Goal: Transaction & Acquisition: Purchase product/service

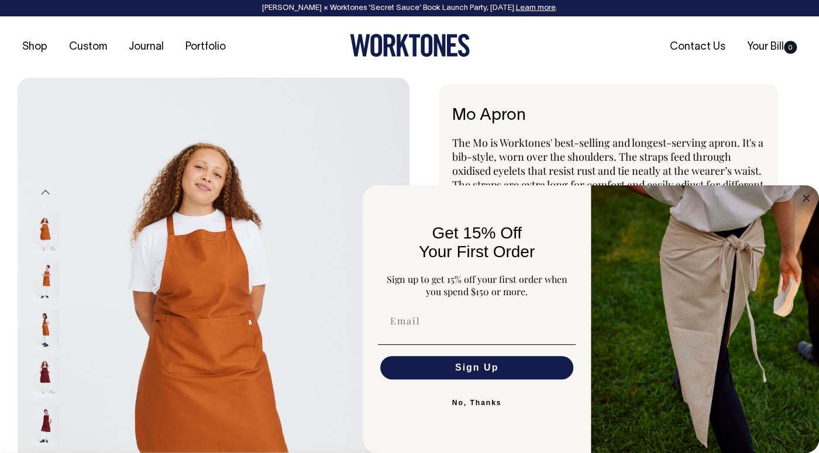
click at [356, 94] on img at bounding box center [214, 372] width 392 height 588
click at [528, 115] on h6 "Mo Apron" at bounding box center [608, 116] width 312 height 18
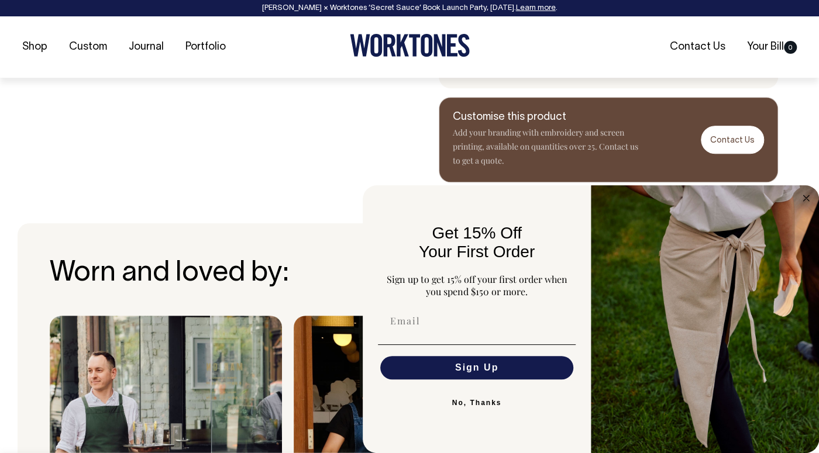
scroll to position [632, 0]
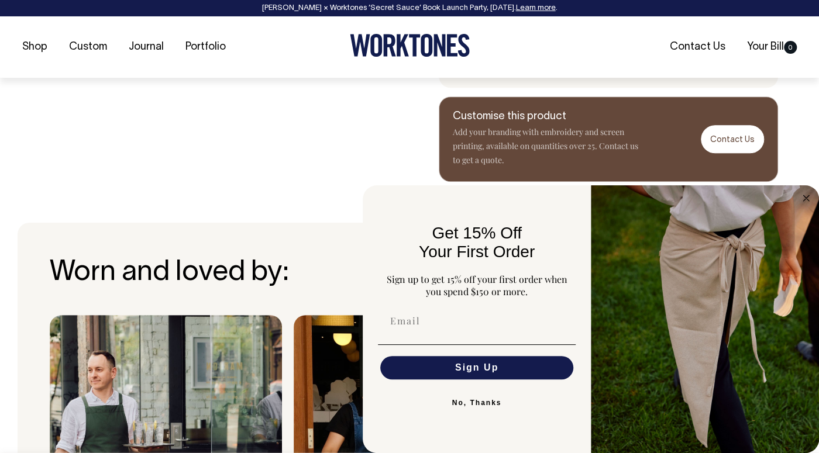
click at [480, 412] on button "No, Thanks" at bounding box center [477, 402] width 198 height 23
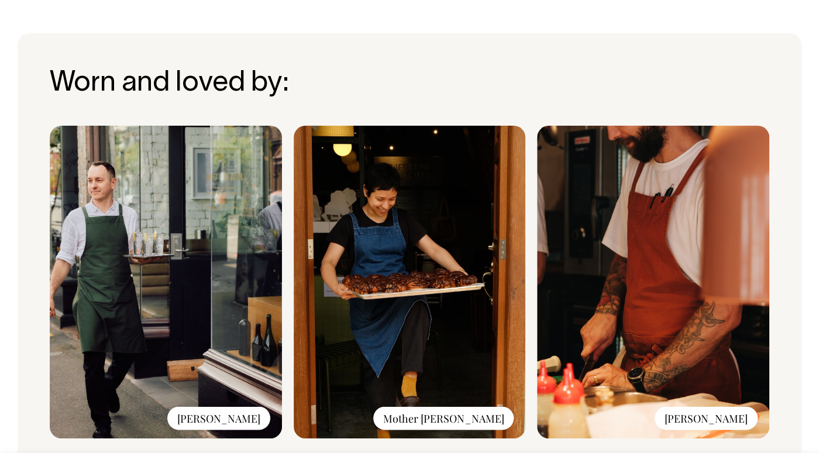
scroll to position [821, 0]
click at [425, 227] on img at bounding box center [410, 282] width 232 height 313
click at [460, 418] on div "Mother Dough" at bounding box center [443, 418] width 140 height 23
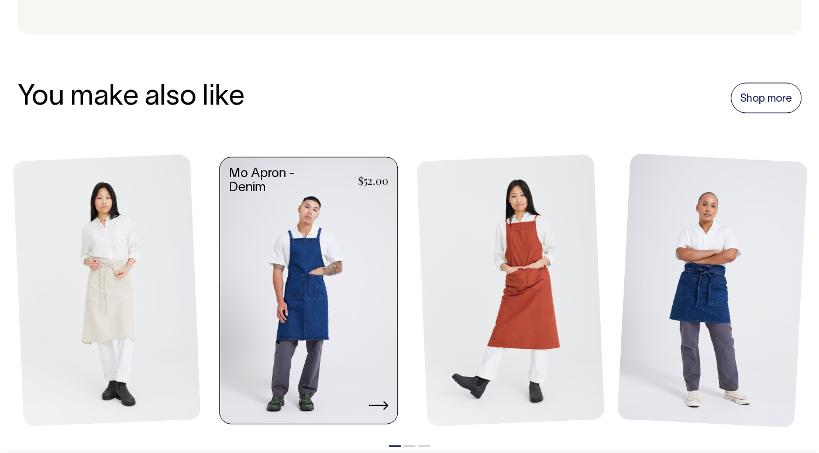
scroll to position [1264, 0]
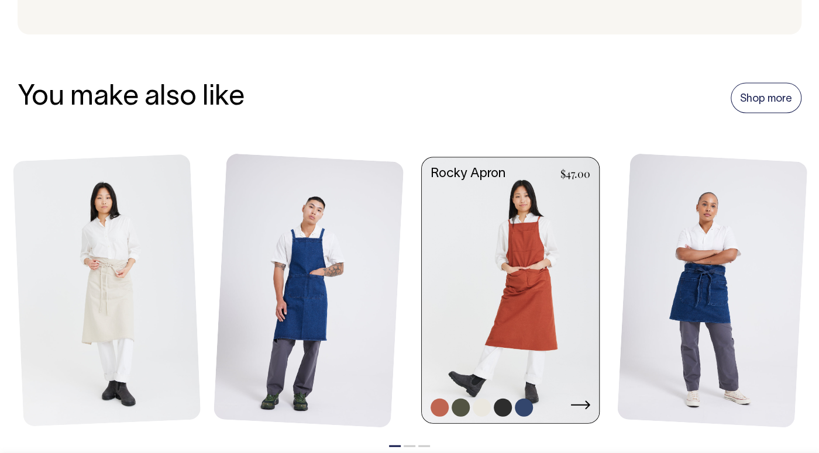
click at [496, 280] on link at bounding box center [510, 292] width 177 height 268
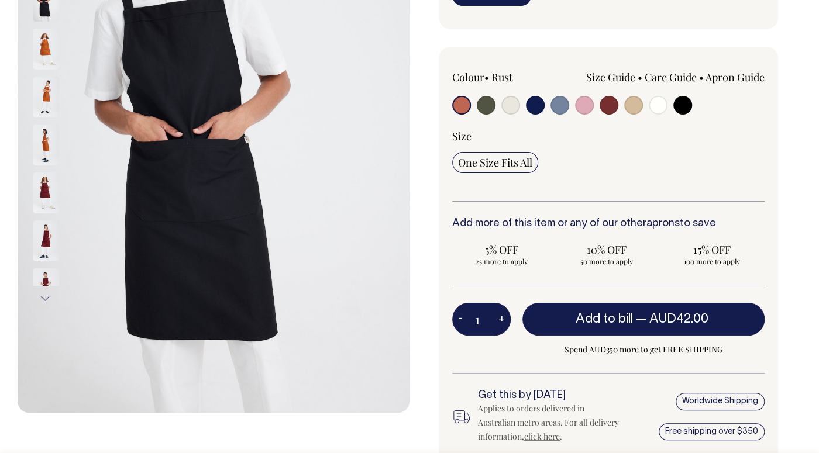
scroll to position [252, 0]
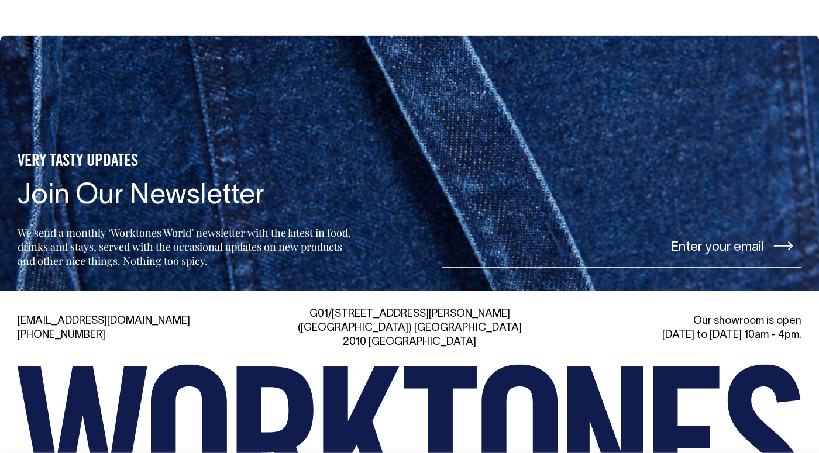
drag, startPoint x: 371, startPoint y: 123, endPoint x: 309, endPoint y: 85, distance: 73.1
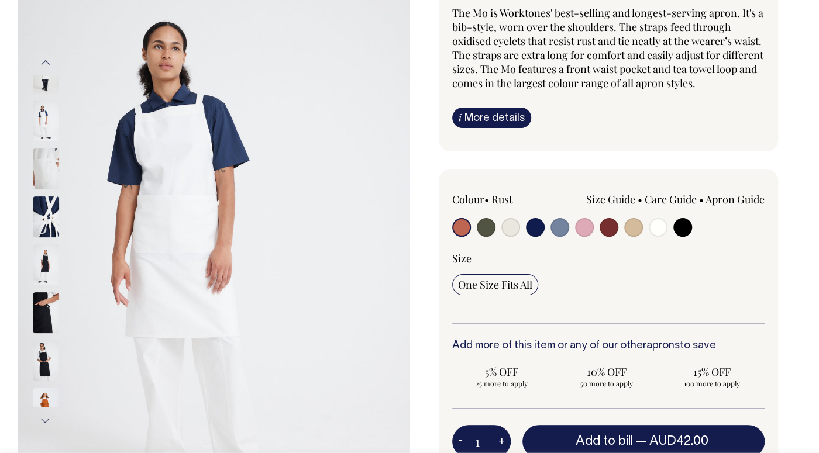
scroll to position [130, 0]
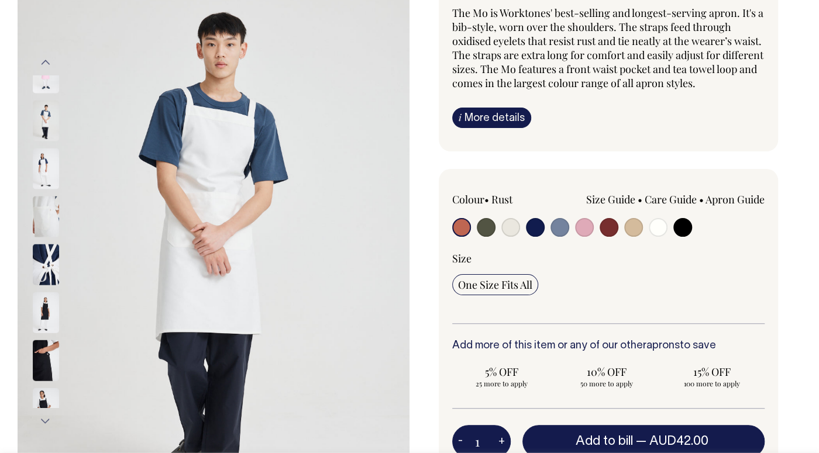
click at [46, 245] on img at bounding box center [46, 265] width 26 height 41
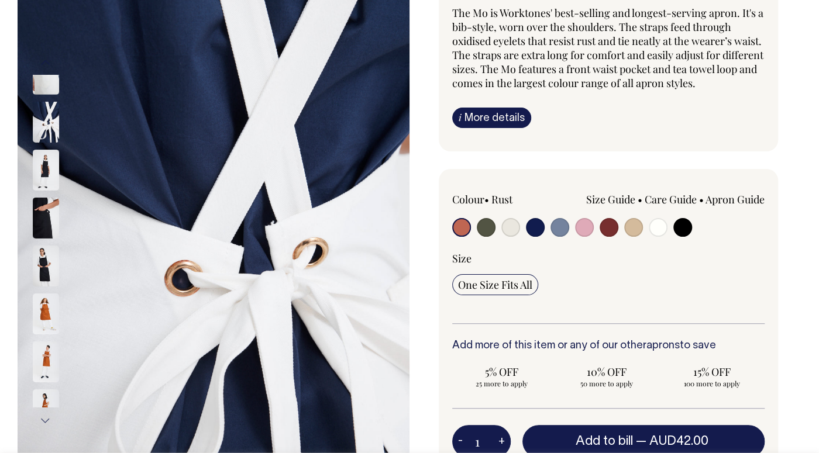
click at [40, 294] on img at bounding box center [46, 314] width 26 height 41
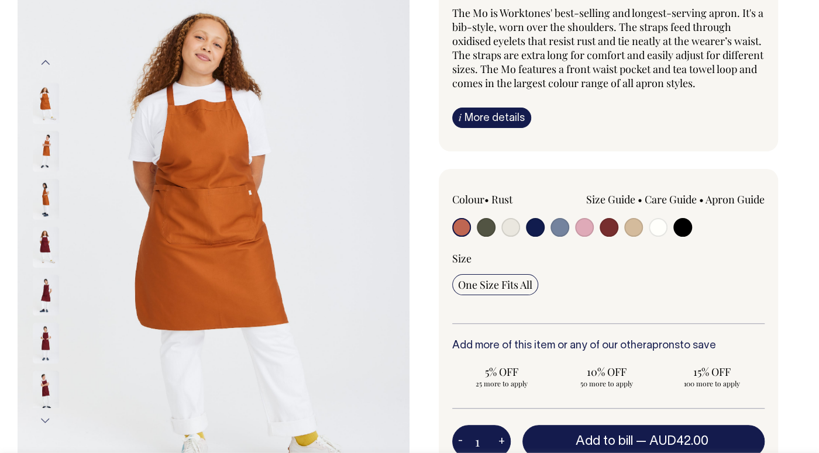
click at [49, 290] on img at bounding box center [46, 294] width 26 height 41
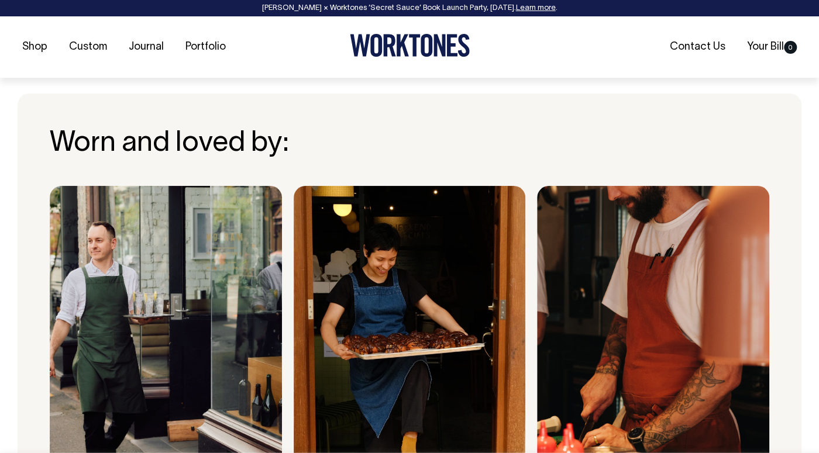
scroll to position [762, 0]
